Goal: Task Accomplishment & Management: Complete application form

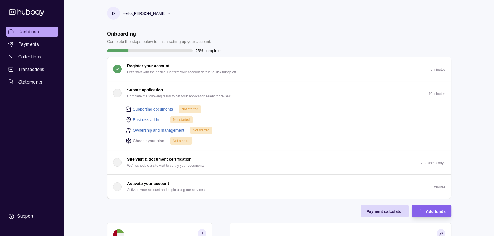
click at [93, 114] on div "Dashboard Payments Collections Transactions Statements Support D Hello, [PERSON…" at bounding box center [247, 192] width 494 height 385
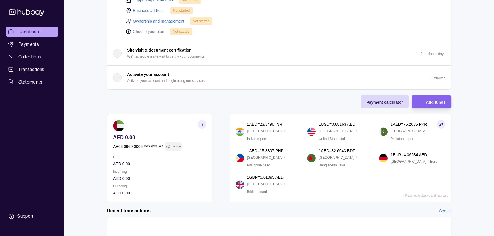
scroll to position [45, 0]
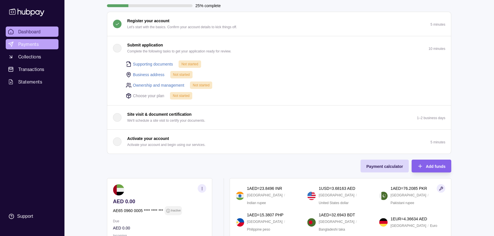
click at [33, 44] on span "Payments" at bounding box center [28, 44] width 21 height 7
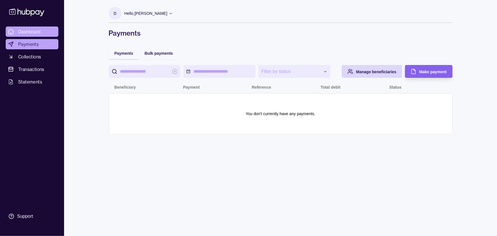
click at [43, 34] on link "Dashboard" at bounding box center [32, 32] width 53 height 10
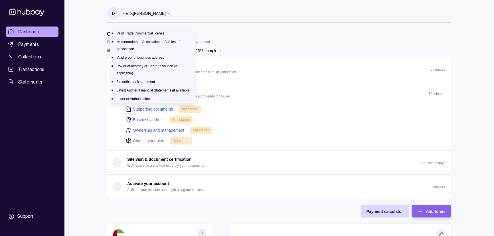
click at [145, 110] on link "Supporting documents" at bounding box center [153, 109] width 40 height 6
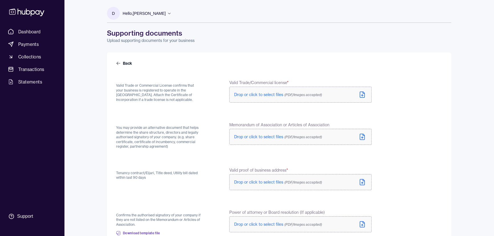
click at [239, 95] on span "Drop or click to select files (PDF/Images accepted)" at bounding box center [278, 94] width 88 height 5
click at [244, 94] on span "Drop or click to select files (PDF/Images accepted)" at bounding box center [278, 94] width 88 height 5
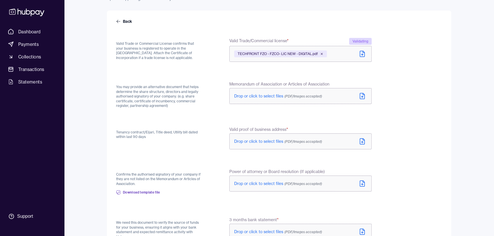
scroll to position [52, 0]
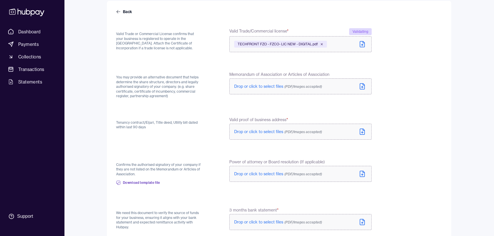
drag, startPoint x: 144, startPoint y: 132, endPoint x: 157, endPoint y: 139, distance: 15.1
click at [144, 132] on div "Tenancy contract/Eijari, Title deed, Utility bill dated within last 90 days" at bounding box center [159, 129] width 86 height 24
click at [182, 138] on div "Tenancy contract/Eijari, Title deed, Utility bill dated within last 90 days" at bounding box center [159, 129] width 86 height 24
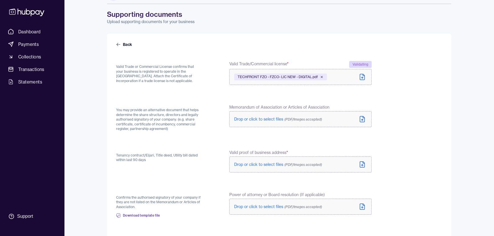
scroll to position [0, 0]
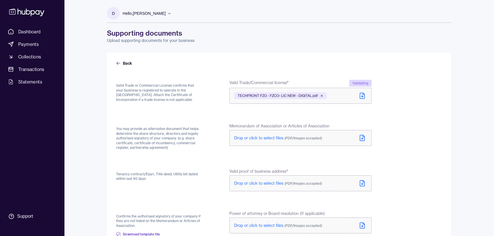
click at [210, 162] on form "Back Valid Trade or Commercial License confirms that your business is registere…" at bounding box center [279, 237] width 326 height 355
click at [238, 138] on span "Drop or click to select files (PDF/Images accepted)" at bounding box center [278, 136] width 88 height 5
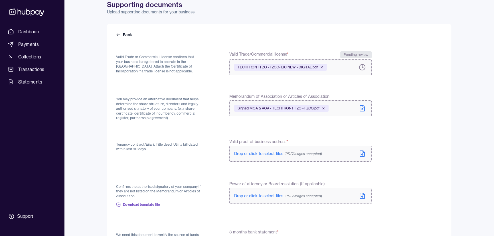
scroll to position [78, 0]
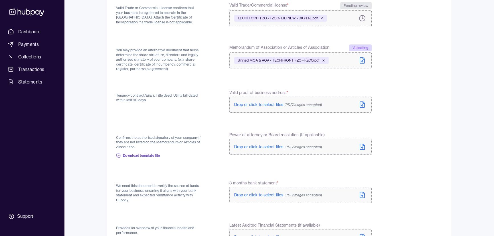
click at [241, 104] on span "Drop or click to select files (PDF/Images accepted)" at bounding box center [278, 104] width 88 height 5
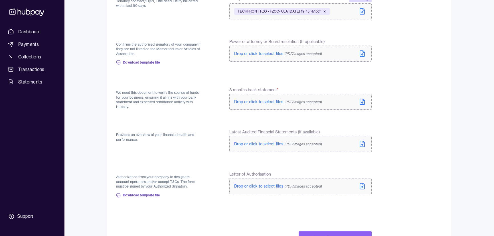
scroll to position [181, 0]
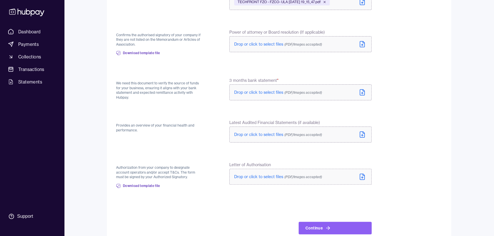
click at [167, 132] on div "Provides an overview of your financial health and performance." at bounding box center [159, 132] width 86 height 24
click at [188, 142] on div "Provides an overview of your financial health and performance." at bounding box center [159, 132] width 86 height 24
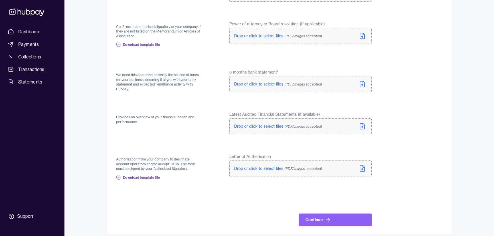
scroll to position [194, 0]
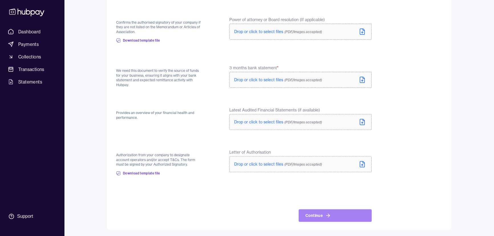
click at [326, 213] on icon at bounding box center [328, 216] width 6 height 6
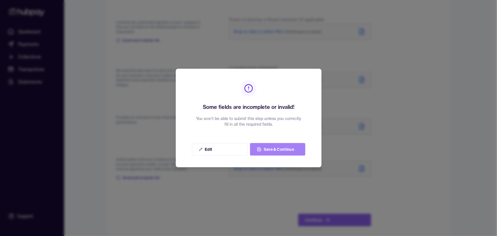
click at [271, 150] on button "Save & Continue" at bounding box center [277, 149] width 55 height 13
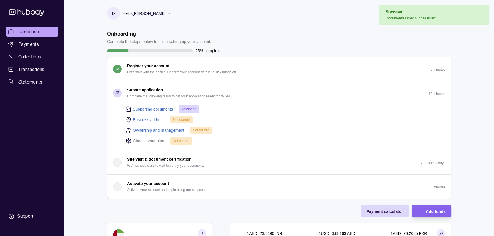
click at [139, 121] on link "Business address" at bounding box center [149, 120] width 32 height 6
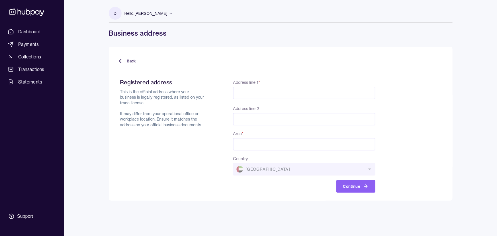
click at [278, 90] on input "Address line 1 *" at bounding box center [304, 93] width 142 height 13
paste input "**********"
type input "**********"
click at [246, 143] on input "Area *" at bounding box center [304, 144] width 142 height 13
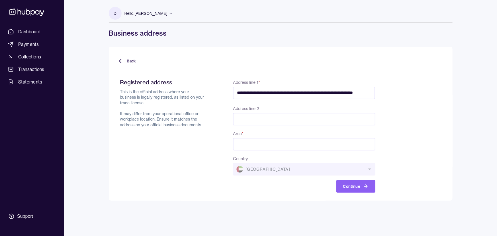
scroll to position [0, 0]
paste input "**********"
drag, startPoint x: 281, startPoint y: 143, endPoint x: 206, endPoint y: 137, distance: 75.2
click at [206, 137] on div "**********" at bounding box center [247, 136] width 255 height 114
drag, startPoint x: 273, startPoint y: 142, endPoint x: 355, endPoint y: 146, distance: 82.2
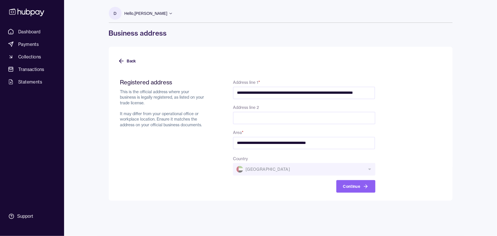
click at [354, 145] on input "**********" at bounding box center [304, 143] width 142 height 13
type input "**********"
drag, startPoint x: 339, startPoint y: 88, endPoint x: 305, endPoint y: 91, distance: 33.5
click at [338, 88] on input "**********" at bounding box center [304, 93] width 142 height 13
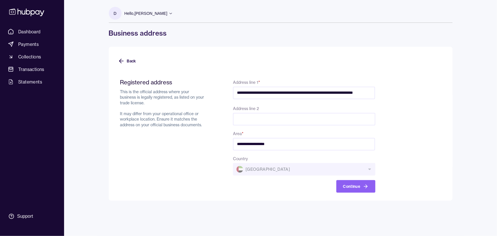
drag, startPoint x: 379, startPoint y: 92, endPoint x: 450, endPoint y: 93, distance: 71.3
click at [450, 93] on div "**********" at bounding box center [281, 124] width 344 height 154
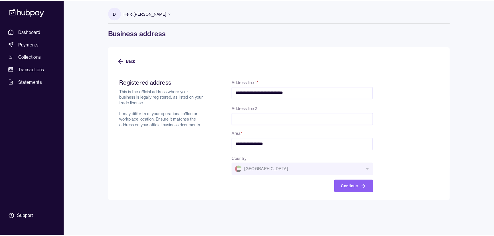
scroll to position [0, 0]
type input "**********"
click at [354, 182] on button "Continue" at bounding box center [356, 186] width 39 height 13
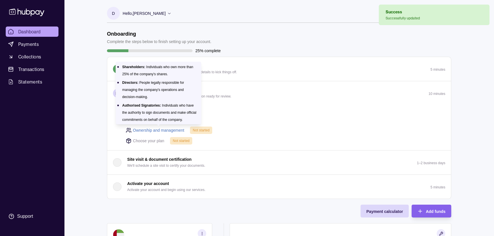
drag, startPoint x: 146, startPoint y: 128, endPoint x: 156, endPoint y: 145, distance: 19.8
click at [146, 128] on link "Ownership and management" at bounding box center [158, 130] width 51 height 6
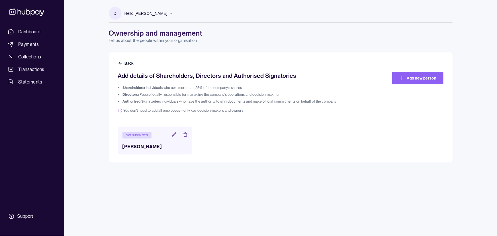
click at [173, 135] on icon at bounding box center [174, 135] width 4 height 4
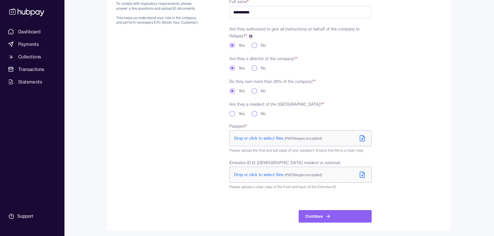
scroll to position [77, 0]
click at [243, 137] on span "Drop or click to select files (PDF/Images accepted)" at bounding box center [278, 137] width 88 height 5
click at [238, 174] on span "Drop or click to select files (PDF/Images accepted)" at bounding box center [278, 173] width 88 height 5
click at [239, 173] on span "Drop or click to select files (PDF/Images accepted)" at bounding box center [278, 174] width 88 height 5
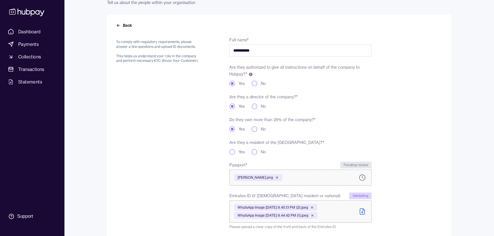
scroll to position [78, 0]
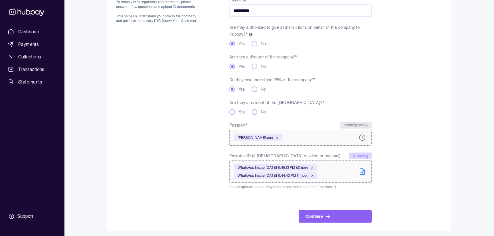
click at [232, 112] on button "Yes" at bounding box center [232, 112] width 6 height 6
click at [322, 219] on button "Continue" at bounding box center [334, 216] width 73 height 13
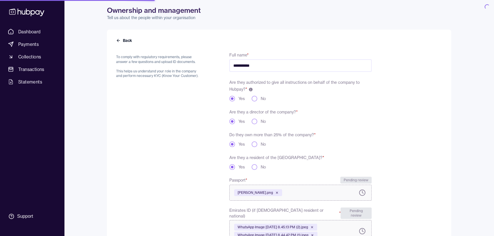
scroll to position [7, 0]
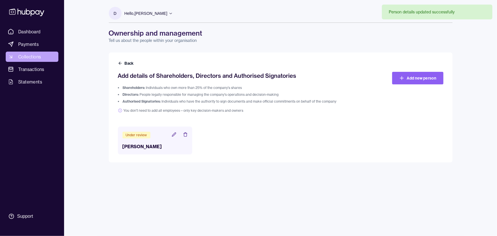
click at [31, 54] on span "Collections" at bounding box center [29, 56] width 23 height 7
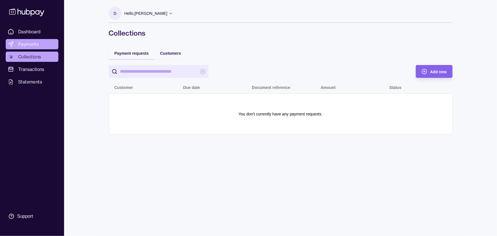
click at [32, 46] on span "Payments" at bounding box center [28, 44] width 21 height 7
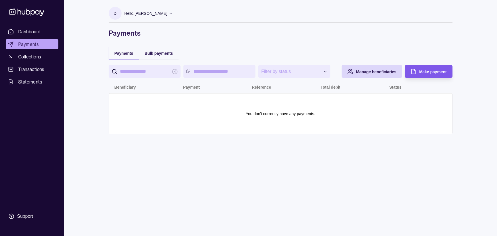
click at [406, 71] on div "button" at bounding box center [405, 71] width 5 height 5
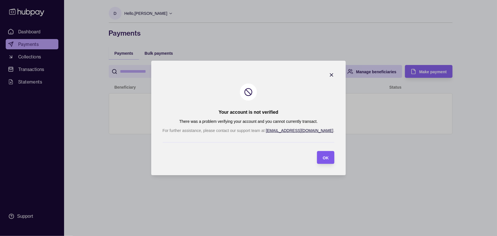
click at [323, 158] on span "OK" at bounding box center [326, 158] width 6 height 5
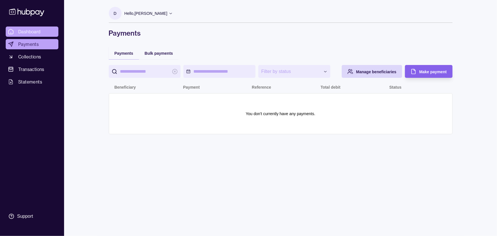
click at [33, 31] on span "Dashboard" at bounding box center [29, 31] width 23 height 7
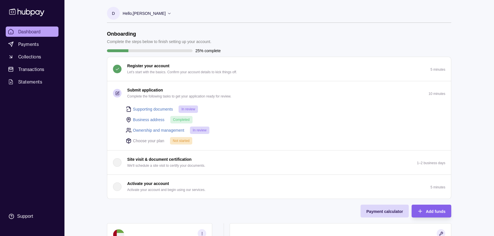
scroll to position [26, 0]
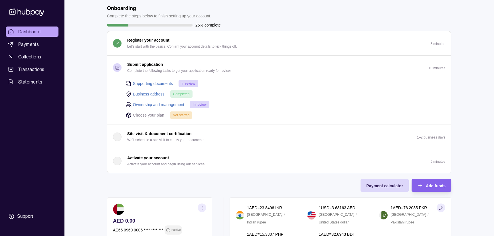
drag, startPoint x: 188, startPoint y: 115, endPoint x: 181, endPoint y: 117, distance: 7.3
click at [188, 115] on span "Not started" at bounding box center [181, 115] width 17 height 4
click at [128, 114] on polyline at bounding box center [129, 114] width 4 height 1
click at [159, 158] on p "Activate your account" at bounding box center [148, 158] width 42 height 6
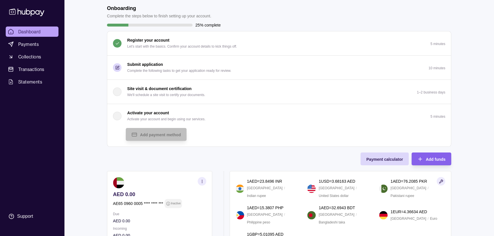
click at [83, 126] on div "Dashboard Payments Collections Transactions Statements Support D Hello, [PERSON…" at bounding box center [247, 153] width 494 height 359
click at [98, 81] on section "Onboarding Complete the steps below to finish setting up your account. 25% comp…" at bounding box center [278, 165] width 367 height 321
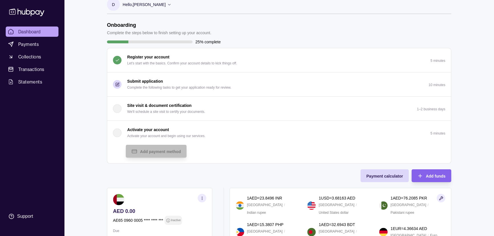
scroll to position [0, 0]
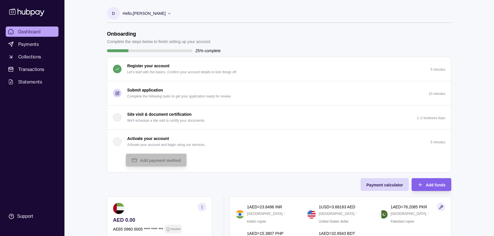
click at [88, 93] on div "Dashboard Payments Collections Transactions Statements Support D Hello, [PERSON…" at bounding box center [247, 179] width 494 height 359
click at [136, 94] on p "Complete the following tasks to get your application ready for review." at bounding box center [179, 96] width 104 height 6
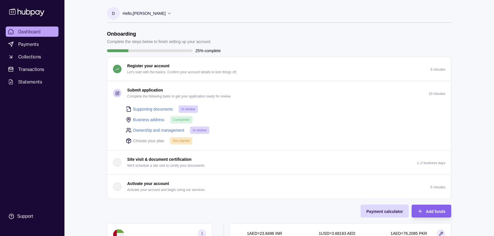
click at [137, 139] on p "Choose your plan" at bounding box center [148, 141] width 31 height 6
click at [159, 10] on div "Hello, [PERSON_NAME]" at bounding box center [147, 13] width 49 height 12
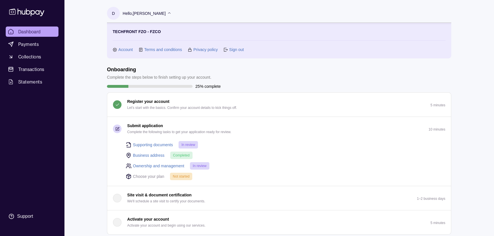
click at [167, 11] on icon at bounding box center [169, 13] width 4 height 4
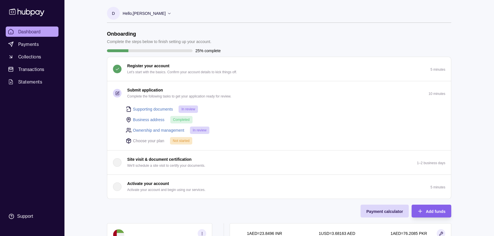
drag, startPoint x: 416, startPoint y: 6, endPoint x: 406, endPoint y: 6, distance: 10.0
click at [413, 6] on div "D Hello, [PERSON_NAME] TECHFRONT FZO - FZCO Account Terms and conditions Privac…" at bounding box center [279, 14] width 344 height 29
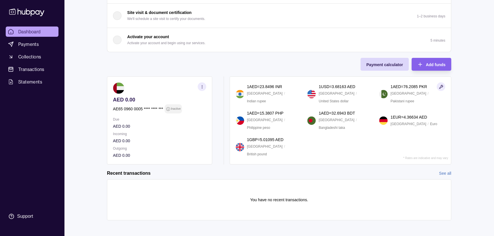
scroll to position [149, 0]
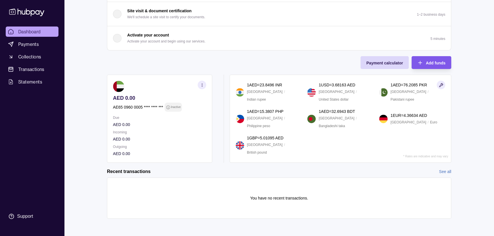
click at [434, 61] on span "Add funds" at bounding box center [436, 63] width 20 height 5
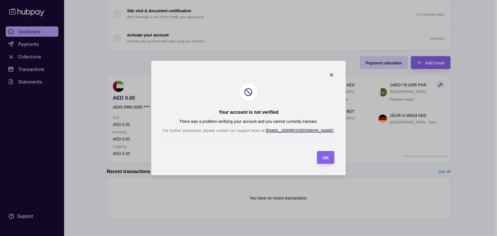
drag, startPoint x: 311, startPoint y: 155, endPoint x: 306, endPoint y: 158, distance: 6.3
click at [323, 155] on div "OK" at bounding box center [326, 157] width 6 height 7
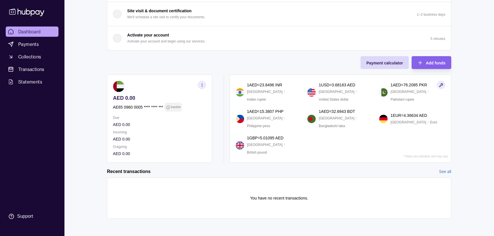
click at [202, 84] on icon "button" at bounding box center [202, 85] width 4 height 4
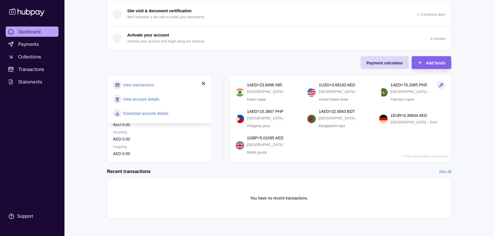
click at [203, 81] on icon "button" at bounding box center [203, 84] width 6 height 6
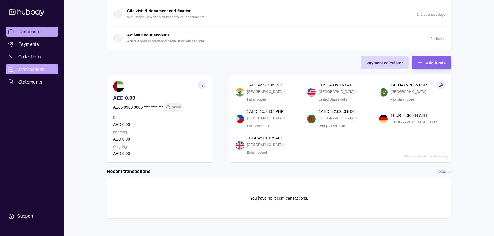
click at [27, 71] on span "Transactions" at bounding box center [31, 69] width 26 height 7
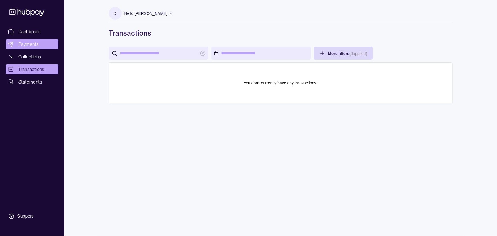
click at [30, 45] on span "Payments" at bounding box center [28, 44] width 21 height 7
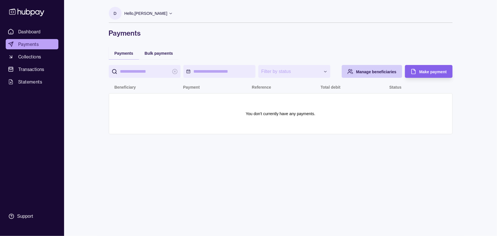
click at [363, 70] on span "Manage beneficiaries" at bounding box center [376, 72] width 40 height 5
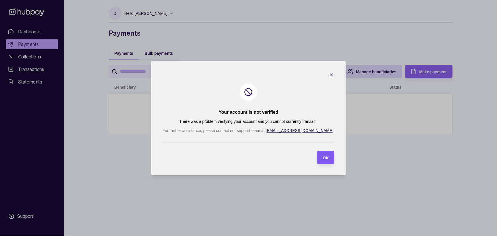
click at [323, 159] on span "OK" at bounding box center [326, 158] width 6 height 5
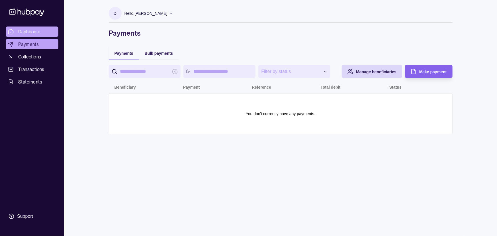
click at [26, 31] on span "Dashboard" at bounding box center [29, 31] width 23 height 7
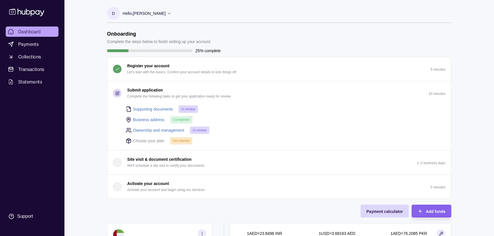
click at [141, 109] on link "Supporting documents" at bounding box center [153, 109] width 40 height 6
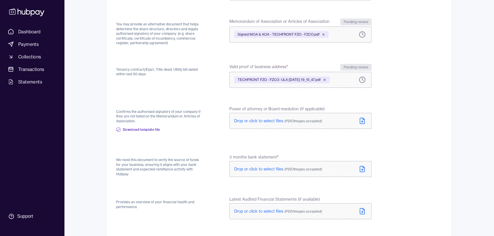
scroll to position [181, 0]
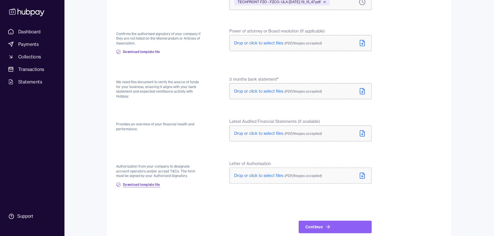
click at [151, 184] on span "Download template file" at bounding box center [141, 184] width 37 height 5
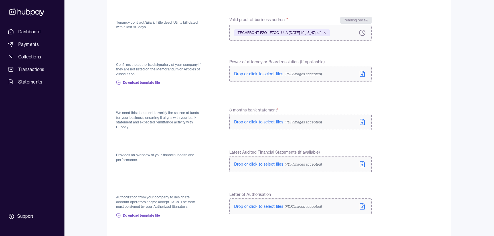
scroll to position [0, 0]
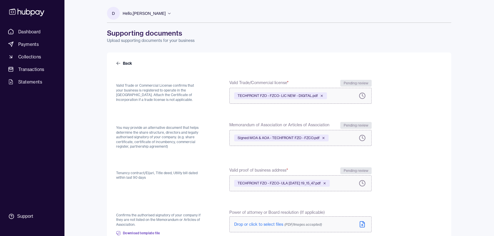
click at [399, 109] on form "Back Valid Trade or Commercial License confirms that your business is registere…" at bounding box center [279, 237] width 326 height 354
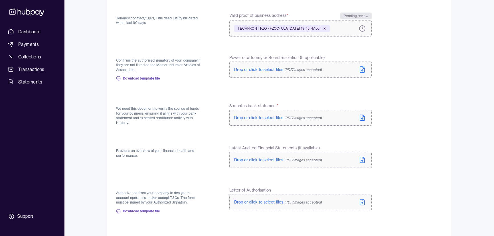
scroll to position [193, 0]
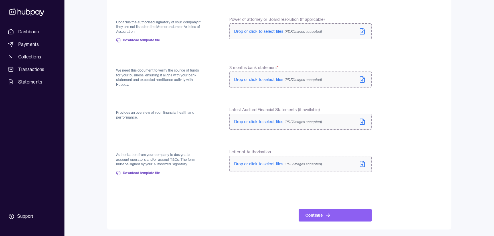
click at [485, 53] on div "Dashboard Payments Collections Transactions Statements Support D Hello, [PERSON…" at bounding box center [247, 21] width 494 height 429
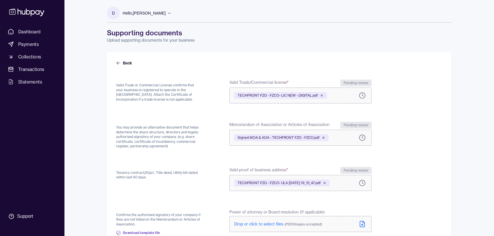
scroll to position [0, 0]
click at [128, 62] on link "Back" at bounding box center [124, 63] width 17 height 6
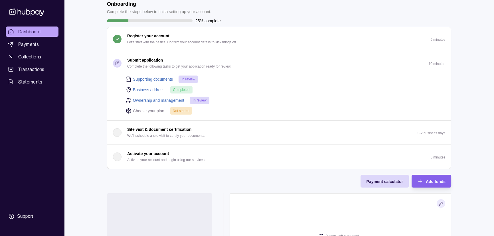
scroll to position [78, 0]
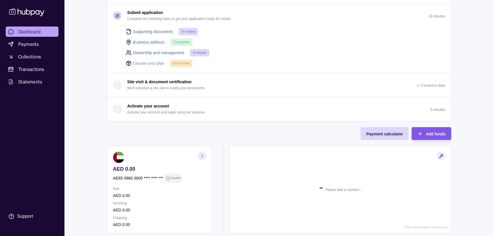
click at [426, 130] on div "Add funds" at bounding box center [436, 133] width 20 height 7
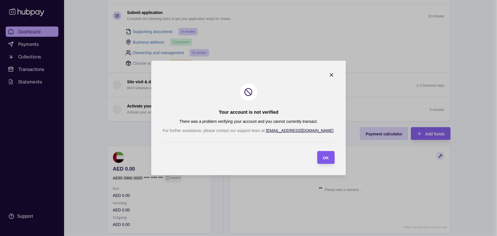
click at [314, 161] on div "OK" at bounding box center [321, 157] width 15 height 13
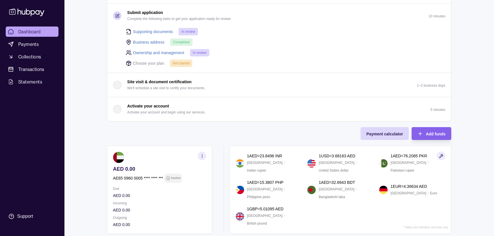
scroll to position [149, 0]
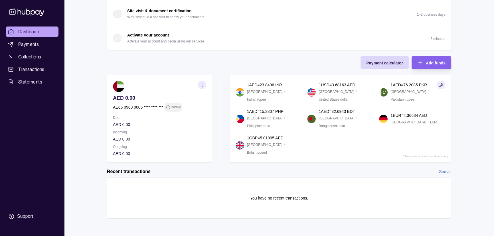
click at [202, 83] on icon "button" at bounding box center [202, 85] width 4 height 4
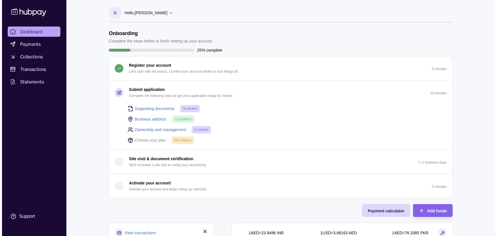
scroll to position [0, 0]
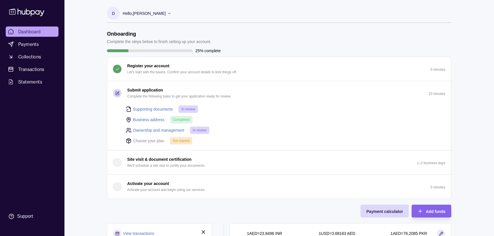
click at [157, 8] on div "Hello, [PERSON_NAME]" at bounding box center [147, 13] width 49 height 12
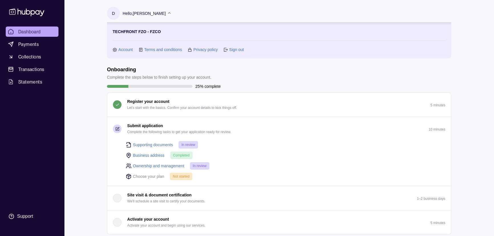
click at [167, 11] on icon at bounding box center [169, 13] width 4 height 4
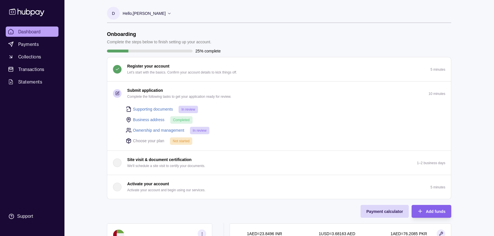
click at [167, 15] on icon at bounding box center [169, 13] width 4 height 4
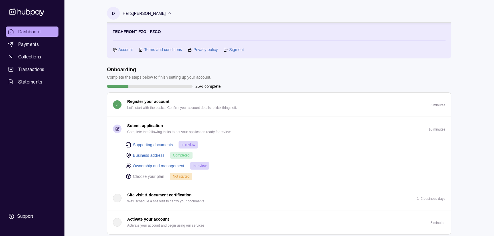
click at [119, 51] on link "Account" at bounding box center [125, 49] width 15 height 6
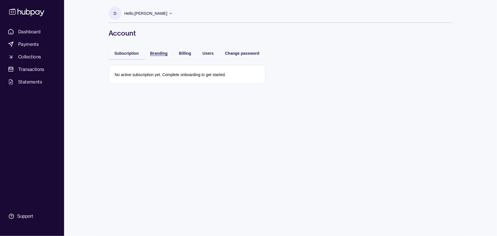
click at [161, 54] on span "Branding" at bounding box center [158, 53] width 17 height 5
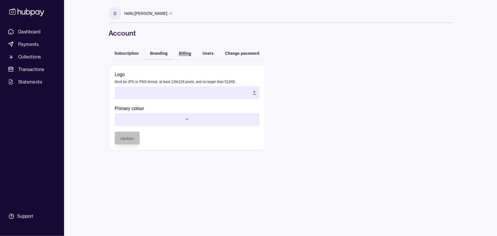
click at [185, 51] on span "Billing" at bounding box center [185, 53] width 12 height 5
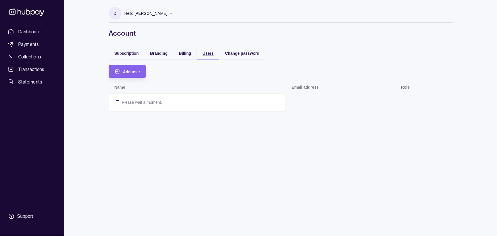
click at [211, 52] on span "Users" at bounding box center [208, 53] width 11 height 5
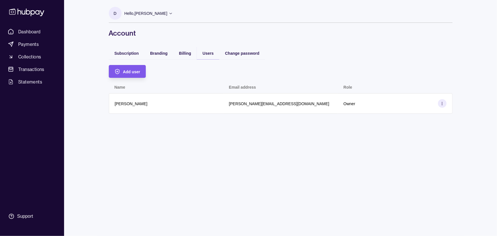
click at [143, 74] on section "Add user" at bounding box center [127, 71] width 37 height 13
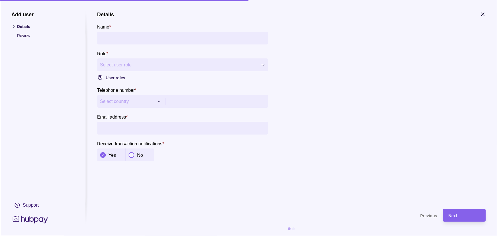
click at [117, 38] on input "Name *" at bounding box center [182, 38] width 165 height 13
type input "**********"
click at [121, 236] on div "**********" at bounding box center [248, 236] width 497 height 0
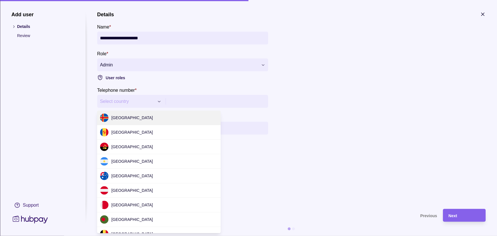
click at [119, 236] on div "**********" at bounding box center [248, 236] width 497 height 0
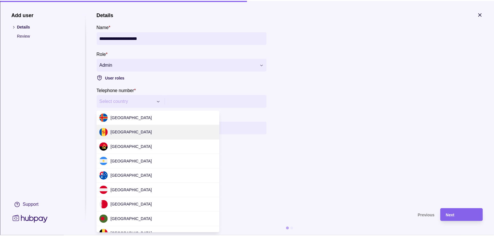
scroll to position [1237, 0]
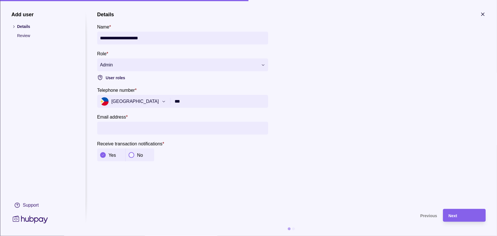
click at [197, 103] on input "***" at bounding box center [219, 101] width 88 height 13
type input "**********"
click at [140, 130] on input "Email address *" at bounding box center [182, 128] width 165 height 13
paste input "**********"
type input "**********"
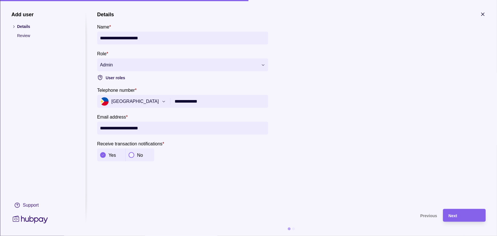
click at [185, 163] on section "**********" at bounding box center [291, 107] width 389 height 192
click at [455, 218] on span "Next" at bounding box center [453, 216] width 9 height 5
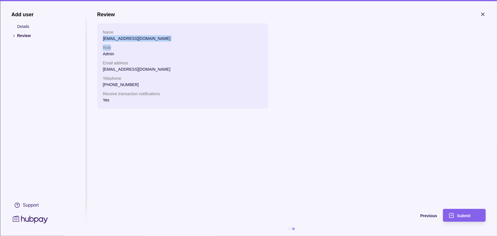
click at [147, 44] on ul "Name [EMAIL_ADDRESS][DOMAIN_NAME] Role Admin Email address [EMAIL_ADDRESS][DOMA…" at bounding box center [183, 66] width 160 height 74
click at [119, 39] on p "[EMAIL_ADDRESS][DOMAIN_NAME]" at bounding box center [183, 38] width 160 height 6
click at [142, 125] on section "Review Name [EMAIL_ADDRESS][DOMAIN_NAME] Role Admin Email address [EMAIL_ADDRES…" at bounding box center [291, 107] width 389 height 192
click at [426, 215] on span "Previous" at bounding box center [429, 216] width 17 height 5
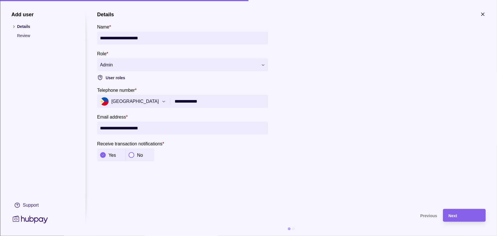
click at [121, 39] on input "**********" at bounding box center [182, 38] width 165 height 13
type input "**********"
click at [469, 221] on div "Next" at bounding box center [460, 215] width 40 height 13
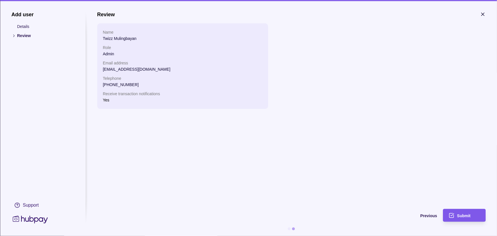
click at [461, 214] on span "Submit" at bounding box center [464, 216] width 13 height 5
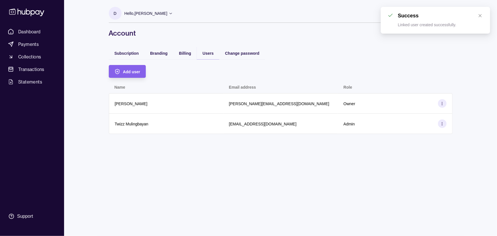
click at [449, 105] on div "Owner" at bounding box center [395, 103] width 115 height 21
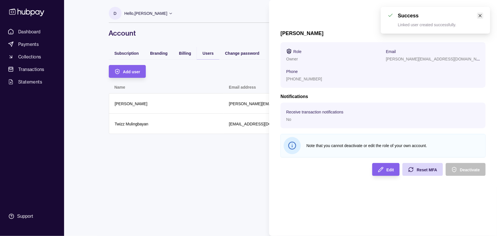
click at [479, 15] on icon "close" at bounding box center [481, 16] width 4 height 4
click at [391, 169] on span "Edit" at bounding box center [390, 170] width 7 height 5
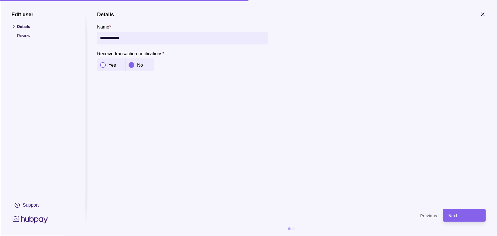
click at [106, 66] on div "Yes" at bounding box center [111, 65] width 23 height 7
click at [459, 213] on div "Next" at bounding box center [464, 215] width 31 height 7
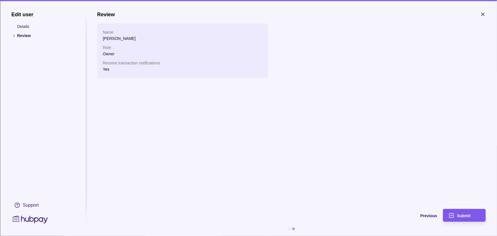
click at [459, 215] on span "Submit" at bounding box center [464, 216] width 13 height 5
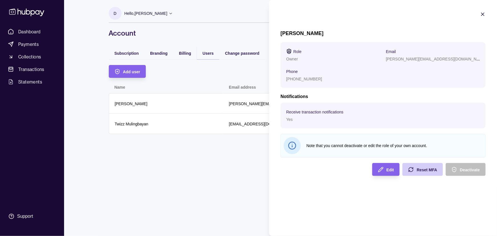
click at [423, 171] on span "Reset MFA" at bounding box center [427, 170] width 21 height 5
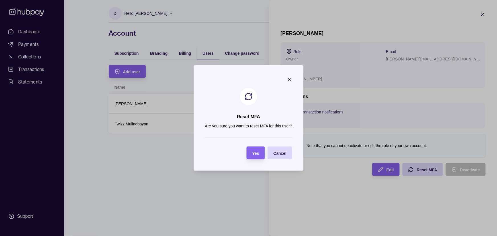
click at [290, 79] on icon "button" at bounding box center [289, 79] width 3 height 3
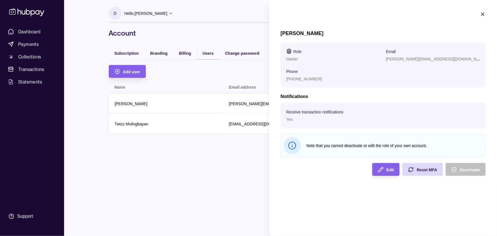
click at [248, 54] on html "Dashboard Payments Collections Transactions Statements Support D Hello, [PERSON…" at bounding box center [248, 118] width 497 height 236
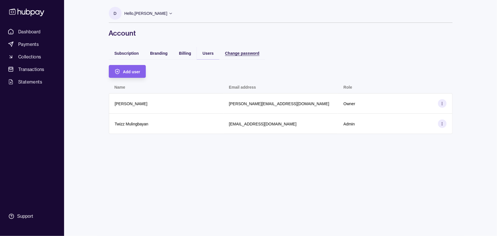
click at [248, 55] on span "Change password" at bounding box center [242, 53] width 34 height 5
click at [210, 51] on span "Users" at bounding box center [208, 53] width 11 height 5
click at [214, 54] on span "Users" at bounding box center [208, 53] width 11 height 5
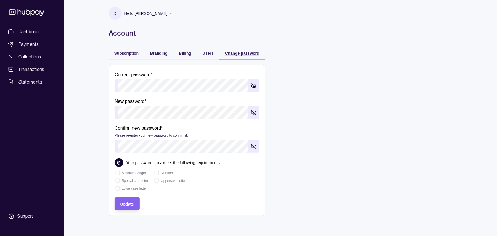
click at [240, 53] on span "Change password" at bounding box center [242, 53] width 34 height 5
click at [151, 11] on p "Hello, [PERSON_NAME]" at bounding box center [146, 13] width 43 height 6
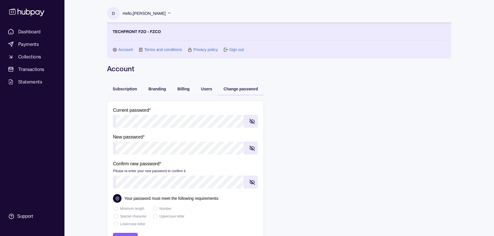
click at [123, 49] on link "Account" at bounding box center [125, 49] width 15 height 6
click at [205, 91] on div "Users" at bounding box center [208, 88] width 11 height 7
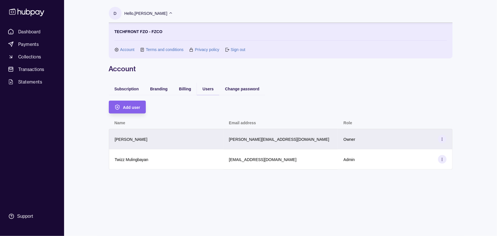
click at [139, 137] on div "[PERSON_NAME]" at bounding box center [166, 139] width 103 height 7
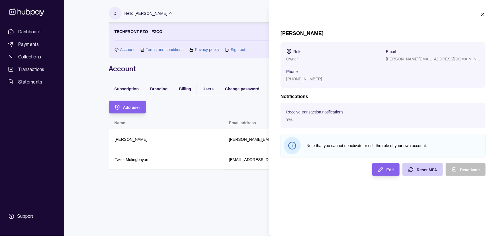
click at [428, 170] on span "Reset MFA" at bounding box center [427, 170] width 21 height 5
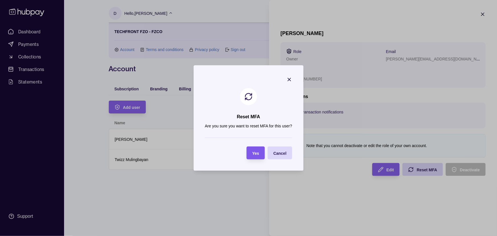
click at [259, 154] on span "Yes" at bounding box center [256, 153] width 7 height 5
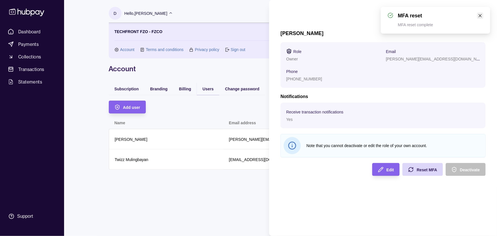
click at [481, 17] on icon "close" at bounding box center [481, 16] width 4 height 4
click at [485, 13] on icon "button" at bounding box center [483, 14] width 6 height 6
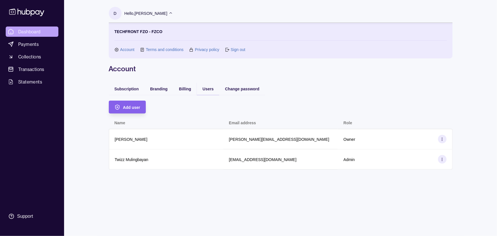
click at [33, 32] on span "Dashboard" at bounding box center [29, 31] width 23 height 7
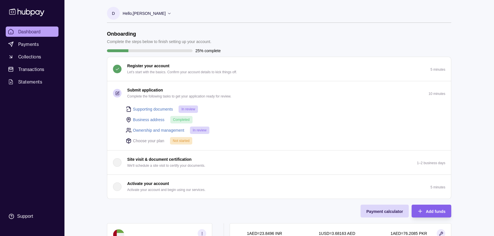
click at [129, 141] on icon at bounding box center [129, 141] width 6 height 6
click at [137, 109] on link "Supporting documents" at bounding box center [153, 109] width 40 height 6
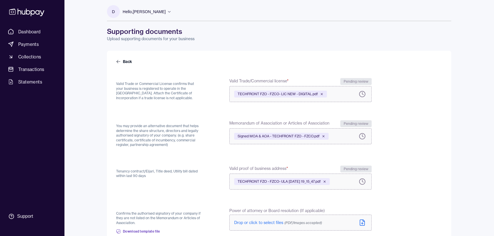
scroll to position [103, 0]
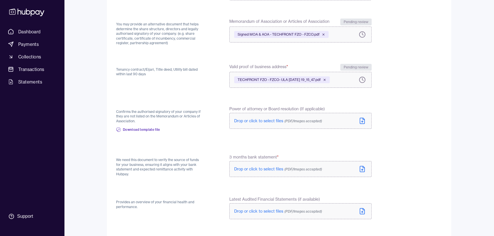
click at [363, 80] on icon at bounding box center [362, 79] width 7 height 7
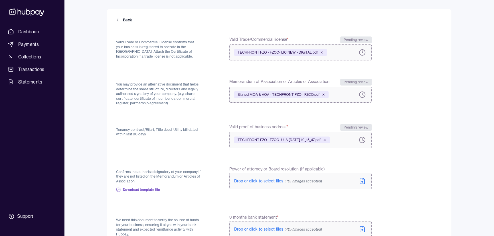
scroll to position [0, 0]
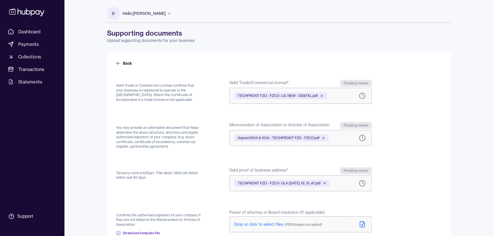
drag, startPoint x: 120, startPoint y: 61, endPoint x: 128, endPoint y: 78, distance: 18.9
click at [120, 61] on icon at bounding box center [118, 63] width 5 height 5
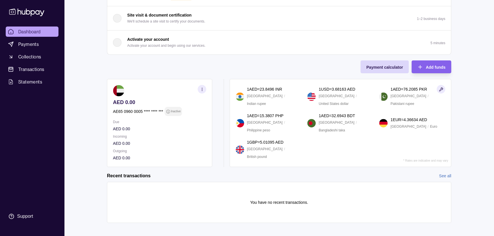
scroll to position [149, 0]
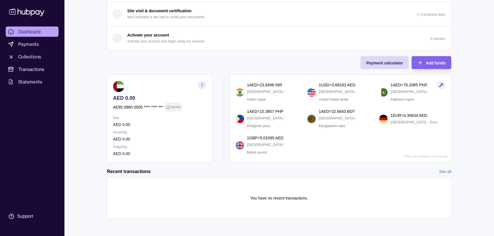
click at [122, 34] on div "Activate your account Activate your account and begin using our services." at bounding box center [159, 38] width 92 height 13
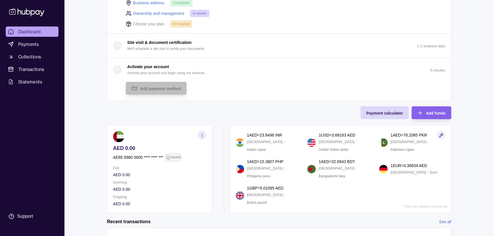
scroll to position [113, 0]
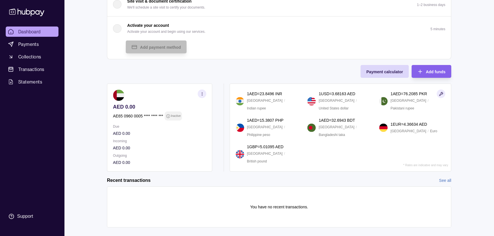
click at [224, 62] on div "Onboarding Complete the steps below to finish setting up your account. 25% comp…" at bounding box center [279, 45] width 344 height 254
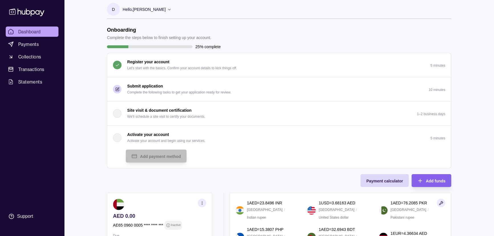
scroll to position [0, 0]
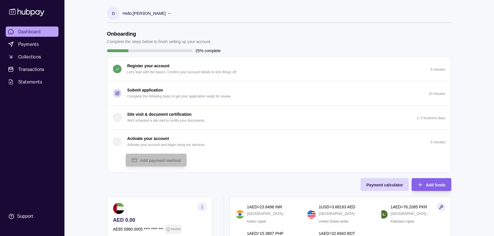
drag, startPoint x: 151, startPoint y: 14, endPoint x: 152, endPoint y: 19, distance: 5.1
click at [151, 13] on p "Hello, [PERSON_NAME]" at bounding box center [144, 13] width 43 height 6
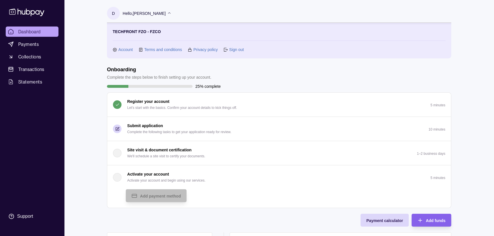
click at [121, 50] on link "Account" at bounding box center [125, 49] width 15 height 6
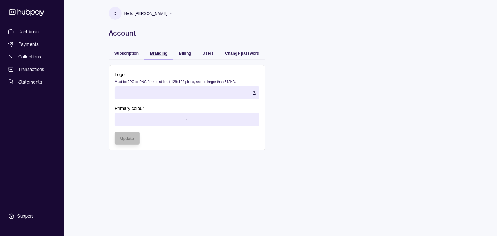
click at [160, 52] on span "Branding" at bounding box center [158, 53] width 17 height 5
click at [143, 98] on label at bounding box center [187, 92] width 145 height 13
click at [160, 123] on html "Dashboard Payments Collections Transactions Statements Support D Hello, [PERSON…" at bounding box center [248, 118] width 497 height 236
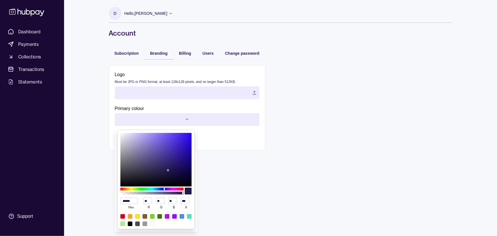
click at [281, 142] on html "Dashboard Payments Collections Transactions Statements Support D Hello, [PERSON…" at bounding box center [248, 118] width 497 height 236
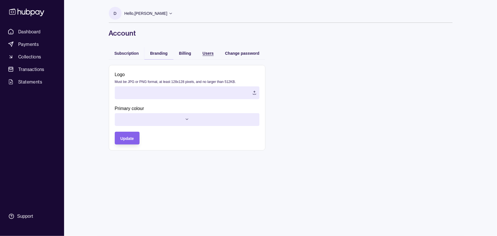
click at [209, 55] on span "Users" at bounding box center [208, 53] width 11 height 5
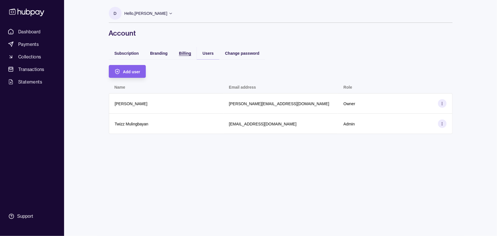
click at [178, 55] on div "Billing" at bounding box center [181, 53] width 21 height 7
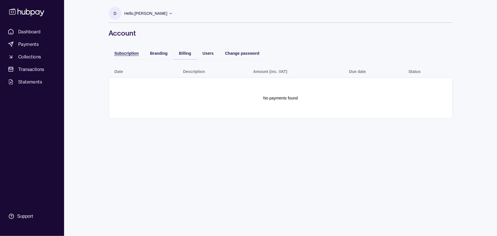
click at [127, 53] on span "Subscription" at bounding box center [127, 53] width 25 height 5
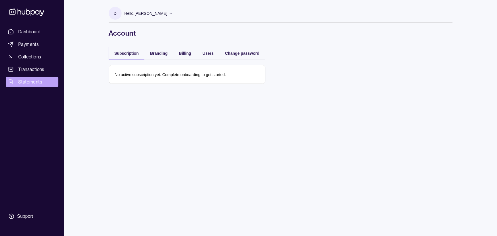
click at [29, 86] on link "Statements" at bounding box center [32, 82] width 53 height 10
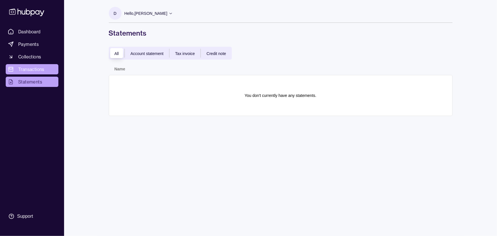
click at [30, 64] on link "Transactions" at bounding box center [32, 69] width 53 height 10
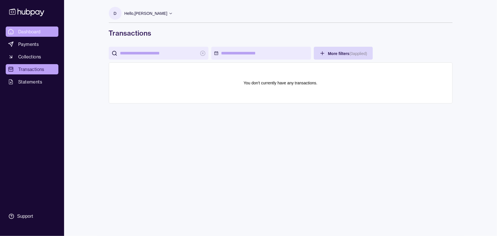
click at [35, 32] on span "Dashboard" at bounding box center [29, 31] width 23 height 7
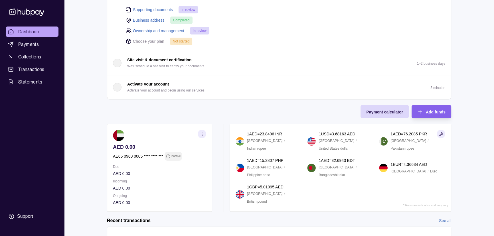
scroll to position [45, 0]
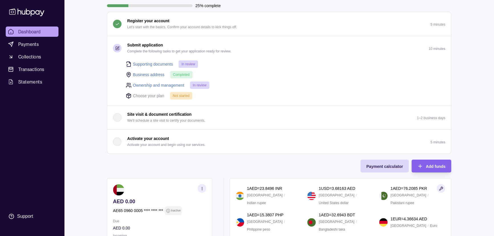
click at [255, 103] on div "Register your account Let's start with the basics. Confirm your account details…" at bounding box center [279, 83] width 344 height 142
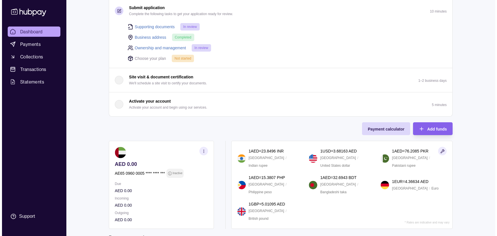
scroll to position [149, 0]
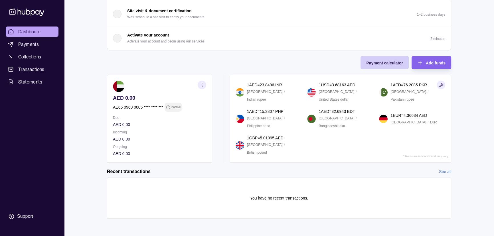
click at [391, 61] on span "Payment calculator" at bounding box center [384, 63] width 36 height 5
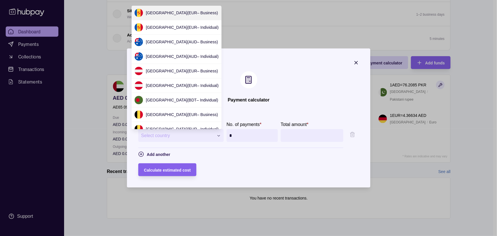
click at [163, 236] on div "**********" at bounding box center [247, 237] width 494 height 0
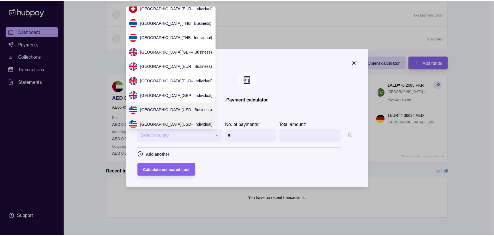
scroll to position [1263, 0]
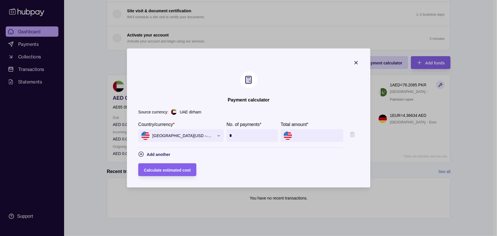
click at [310, 142] on section "**********" at bounding box center [240, 134] width 205 height 27
click at [307, 135] on input "Total amount *" at bounding box center [318, 135] width 46 height 13
paste input "*********"
type input "*********"
click at [149, 172] on div "Calculate estimated cost" at bounding box center [167, 169] width 47 height 7
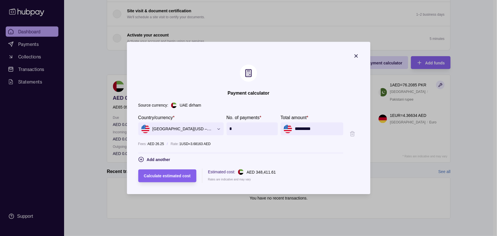
click at [359, 57] on icon "button" at bounding box center [356, 56] width 6 height 6
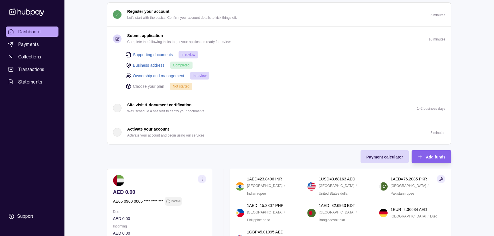
scroll to position [0, 0]
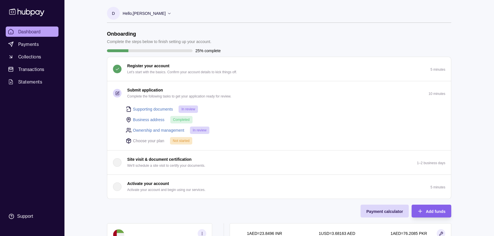
click at [140, 13] on p "Hello, [PERSON_NAME]" at bounding box center [144, 13] width 43 height 6
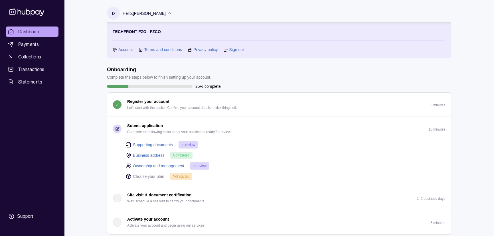
click at [124, 48] on link "Account" at bounding box center [125, 49] width 15 height 6
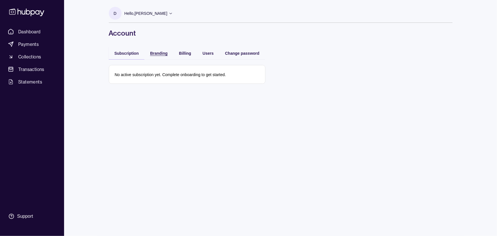
click at [157, 50] on div "Branding" at bounding box center [158, 53] width 17 height 7
click at [186, 53] on span "Billing" at bounding box center [185, 53] width 12 height 5
click at [211, 52] on span "Users" at bounding box center [208, 53] width 11 height 5
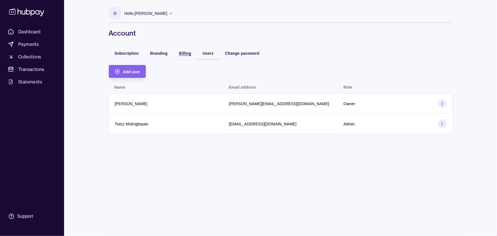
click at [184, 55] on span "Billing" at bounding box center [185, 53] width 12 height 5
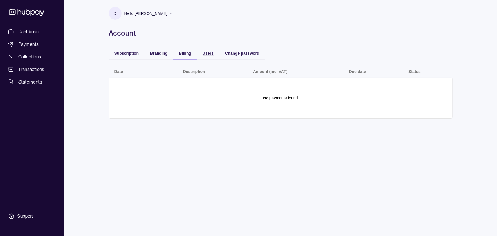
click at [206, 52] on span "Users" at bounding box center [208, 53] width 11 height 5
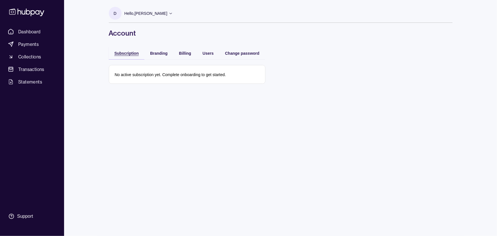
click at [131, 56] on div "Subscription" at bounding box center [127, 53] width 25 height 7
click at [30, 53] on span "Collections" at bounding box center [29, 56] width 23 height 7
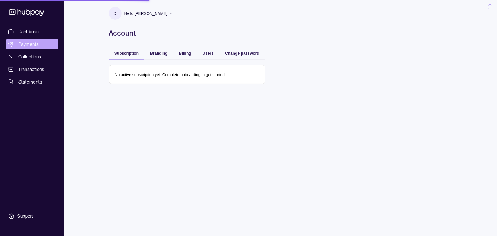
click at [30, 39] on link "Payments" at bounding box center [32, 44] width 53 height 10
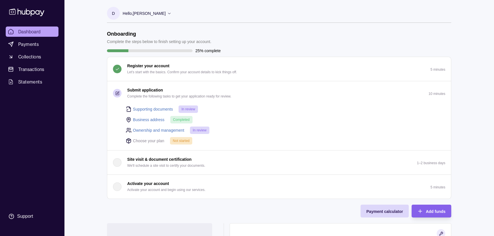
click at [132, 12] on p "Hello, [PERSON_NAME]" at bounding box center [144, 13] width 43 height 6
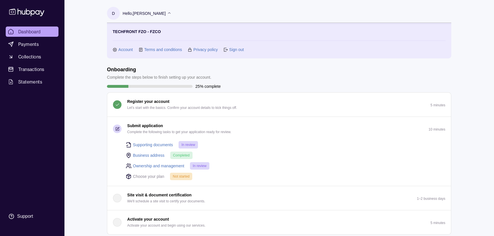
click at [25, 31] on span "Dashboard" at bounding box center [29, 31] width 23 height 7
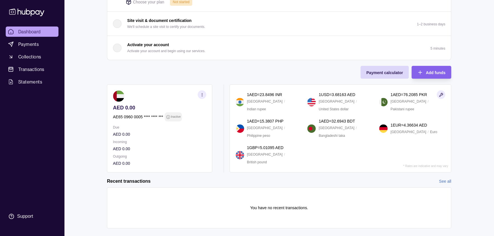
scroll to position [184, 0]
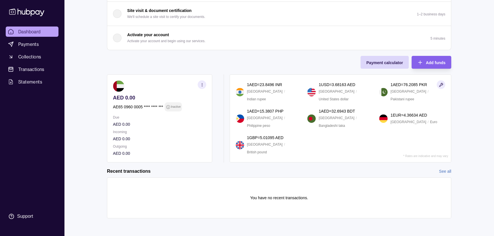
click at [202, 85] on icon "button" at bounding box center [202, 85] width 4 height 4
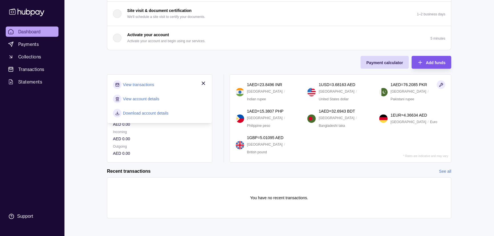
click at [433, 59] on div "Add funds" at bounding box center [436, 62] width 20 height 7
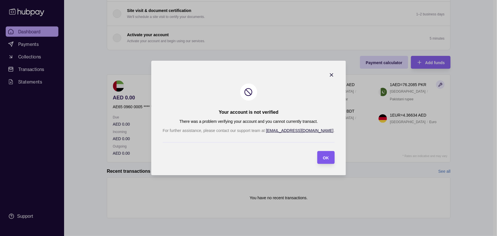
click at [323, 157] on span "OK" at bounding box center [326, 158] width 6 height 5
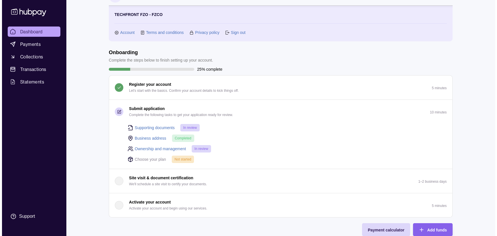
scroll to position [0, 0]
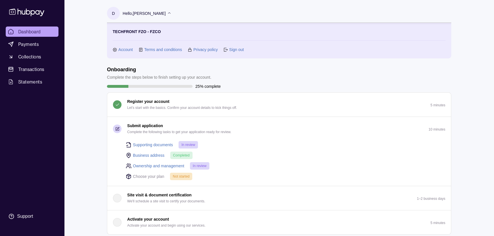
click at [231, 50] on link "Sign out" at bounding box center [236, 49] width 15 height 6
drag, startPoint x: 122, startPoint y: 2, endPoint x: 239, endPoint y: 46, distance: 125.4
click at [239, 46] on section "TECHFRONT FZO - FZCO Account Terms and conditions Privacy policy Sign out" at bounding box center [279, 41] width 333 height 24
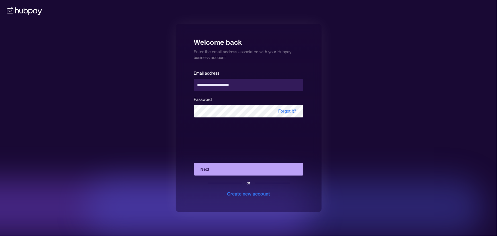
click at [224, 169] on button "Next" at bounding box center [248, 169] width 109 height 13
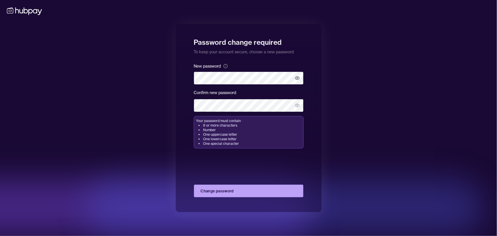
click at [296, 80] on icon "button" at bounding box center [297, 78] width 5 height 5
drag, startPoint x: 186, startPoint y: 86, endPoint x: 198, endPoint y: 98, distance: 17.2
click at [186, 86] on div "Password change required To keep your account secure, choose a new password New…" at bounding box center [249, 118] width 146 height 188
click at [225, 186] on button "Change password" at bounding box center [248, 191] width 109 height 13
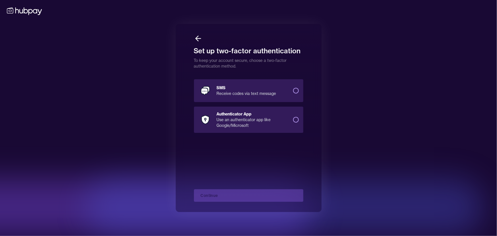
click at [300, 121] on label "Authenticator App Use an authenticator app like Google/Microsoft" at bounding box center [248, 120] width 109 height 26
click at [299, 121] on button "Authenticator App Use an authenticator app like Google/Microsoft" at bounding box center [296, 120] width 6 height 6
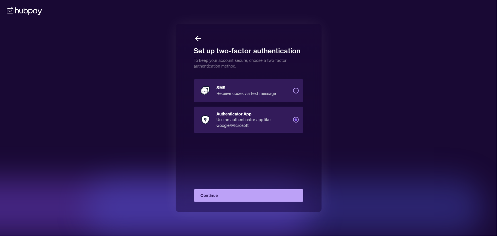
click at [254, 156] on div "SMS Receive codes via text message Authenticator App Use an authenticator app l…" at bounding box center [248, 140] width 109 height 124
click at [259, 98] on label "SMS Receive codes via text message" at bounding box center [248, 90] width 109 height 23
click at [293, 94] on button "SMS Receive codes via text message" at bounding box center [296, 91] width 6 height 6
click at [239, 197] on button "Continue" at bounding box center [248, 195] width 109 height 13
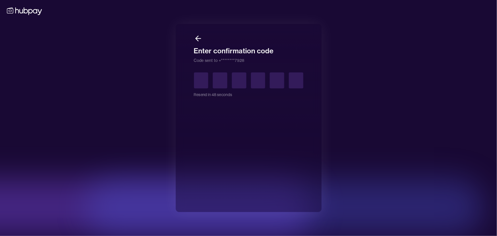
type input "*"
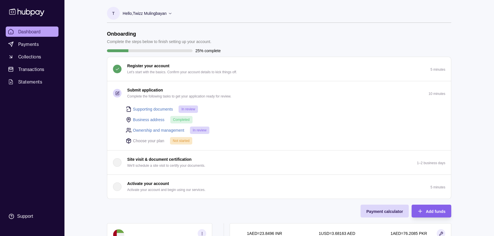
click at [145, 14] on p "Hello, Twizz Mulingbayan" at bounding box center [145, 13] width 44 height 6
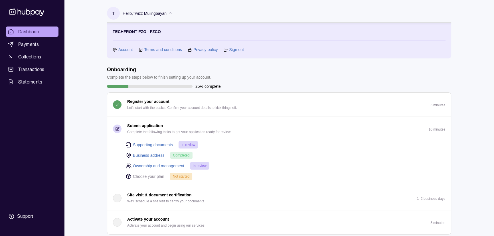
click at [235, 51] on link "Sign out" at bounding box center [236, 49] width 15 height 6
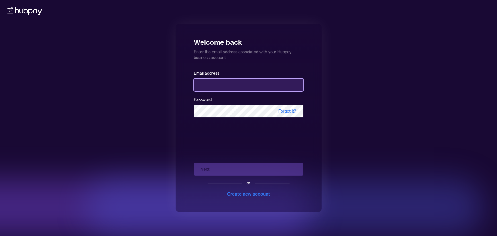
click at [219, 88] on input "email" at bounding box center [248, 85] width 109 height 13
paste input "**********"
type input "**********"
paste input "**********"
type input "**********"
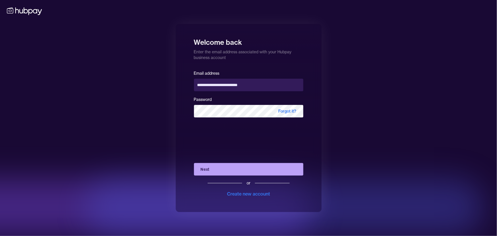
click at [221, 171] on button "Next" at bounding box center [248, 169] width 109 height 13
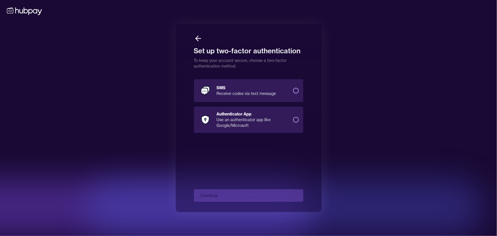
click at [199, 41] on icon at bounding box center [198, 38] width 9 height 9
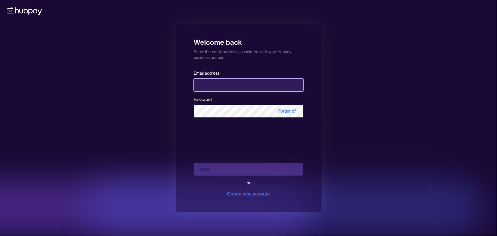
click at [212, 81] on input "email" at bounding box center [248, 85] width 109 height 13
type input "**********"
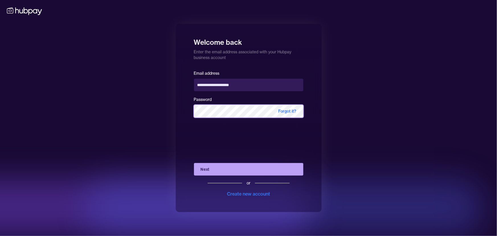
click at [194, 163] on button "Next" at bounding box center [248, 169] width 109 height 13
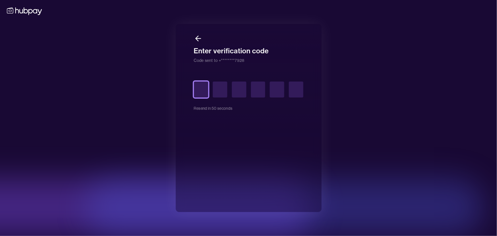
click at [200, 86] on input "text" at bounding box center [201, 90] width 15 height 16
type input "*"
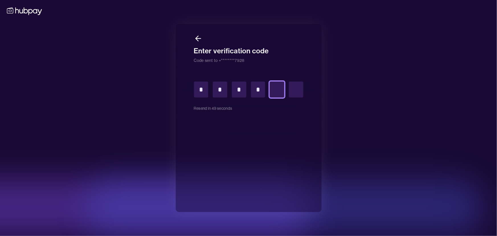
type input "*"
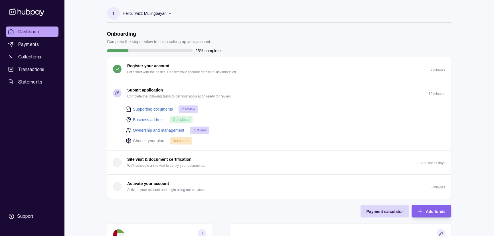
click at [144, 13] on p "Hello, Twizz Mulingbayan" at bounding box center [145, 13] width 44 height 6
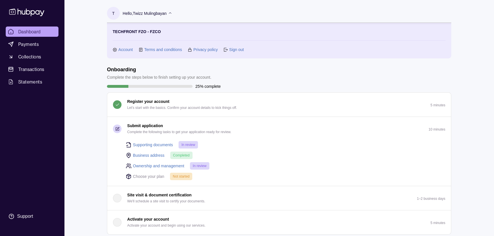
drag, startPoint x: 122, startPoint y: 51, endPoint x: 125, endPoint y: 58, distance: 6.9
click at [122, 51] on link "Account" at bounding box center [125, 49] width 15 height 6
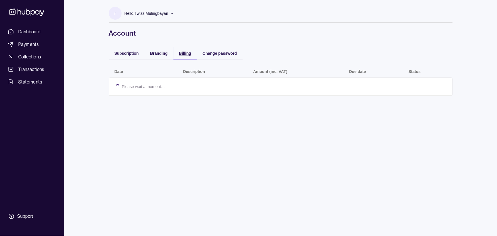
click at [188, 53] on span "Billing" at bounding box center [185, 53] width 12 height 5
click at [165, 53] on span "Branding" at bounding box center [158, 53] width 17 height 5
click at [127, 54] on span "Subscription" at bounding box center [127, 53] width 25 height 5
click at [222, 52] on span "Change password" at bounding box center [220, 53] width 34 height 5
click at [128, 52] on span "Subscription" at bounding box center [127, 53] width 25 height 5
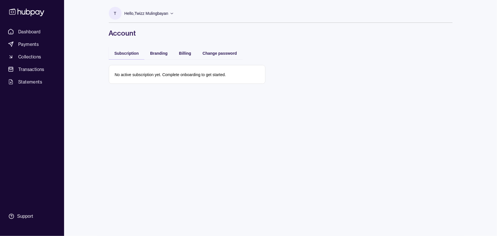
click at [155, 10] on p "Hello, Twizz Mulingbayan" at bounding box center [147, 13] width 44 height 6
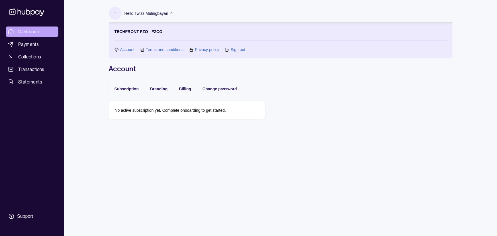
click at [29, 29] on span "Dashboard" at bounding box center [29, 31] width 23 height 7
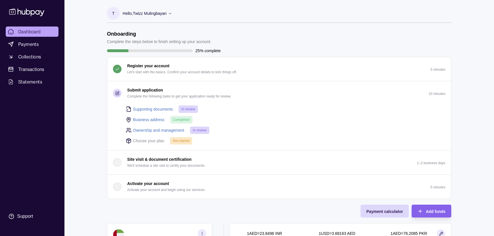
click at [145, 128] on link "Ownership and management" at bounding box center [158, 130] width 51 height 6
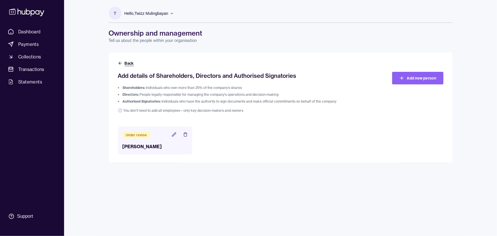
click at [126, 63] on button "Back" at bounding box center [126, 63] width 17 height 6
